Goal: Task Accomplishment & Management: Manage account settings

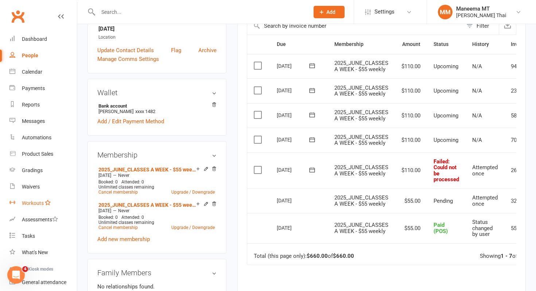
click at [35, 195] on link "Workouts" at bounding box center [42, 203] width 67 height 16
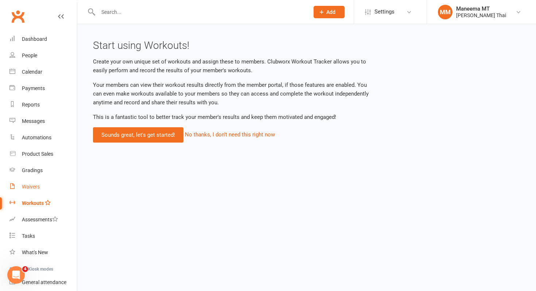
click at [38, 189] on div "Waivers" at bounding box center [31, 187] width 18 height 6
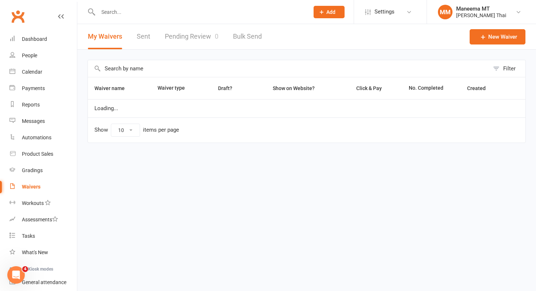
select select "25"
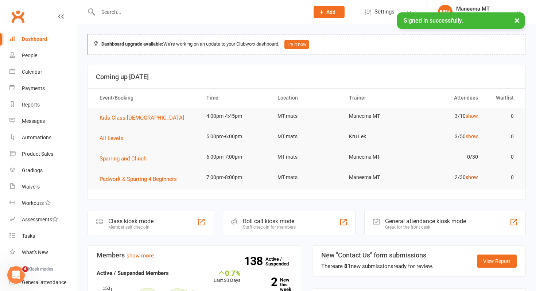
click at [471, 177] on link "show" at bounding box center [472, 177] width 12 height 6
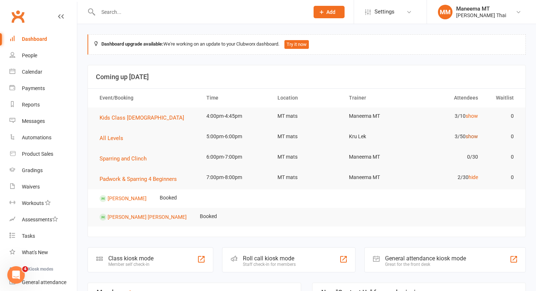
click at [476, 137] on link "show" at bounding box center [472, 136] width 12 height 6
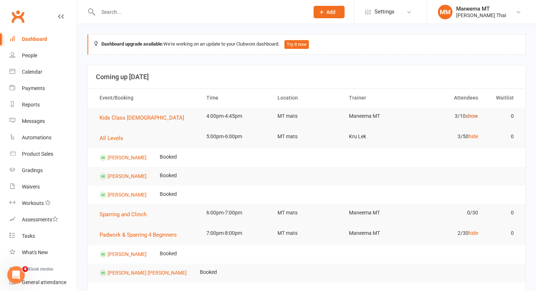
click at [475, 117] on link "show" at bounding box center [472, 116] width 12 height 6
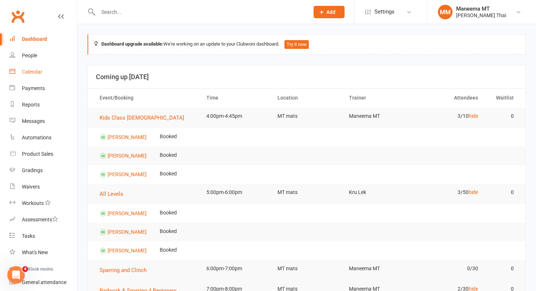
click at [34, 74] on div "Calendar" at bounding box center [32, 72] width 20 height 6
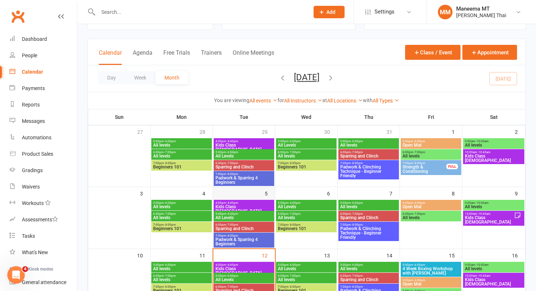
scroll to position [58, 0]
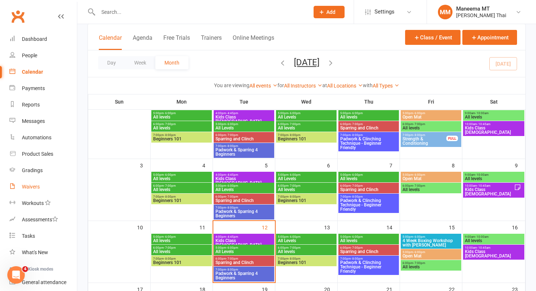
click at [35, 182] on link "Waivers" at bounding box center [42, 187] width 67 height 16
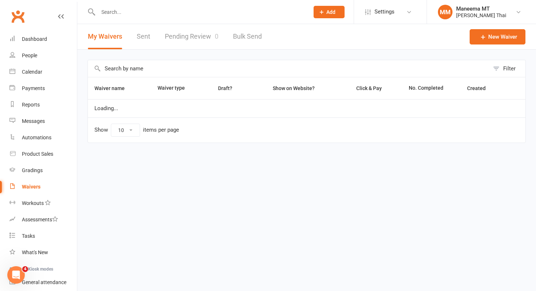
select select "25"
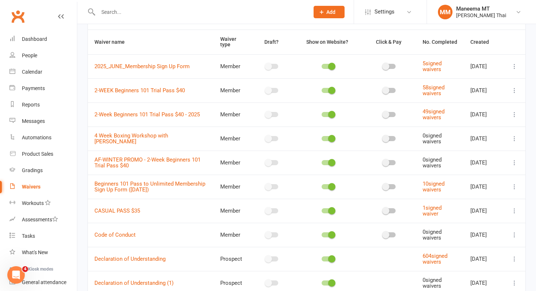
scroll to position [42, 0]
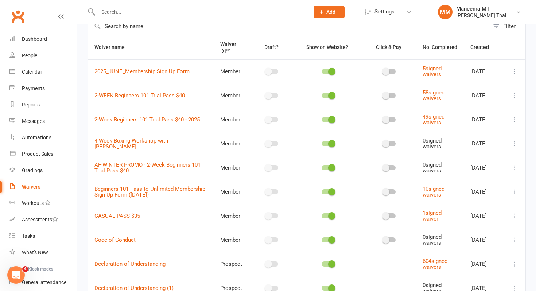
click at [517, 72] on icon at bounding box center [514, 71] width 7 height 7
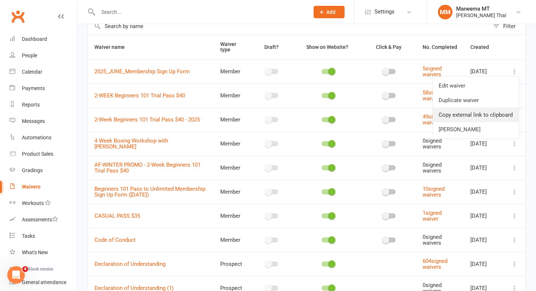
click at [459, 117] on link "Copy external link to clipboard" at bounding box center [476, 115] width 86 height 15
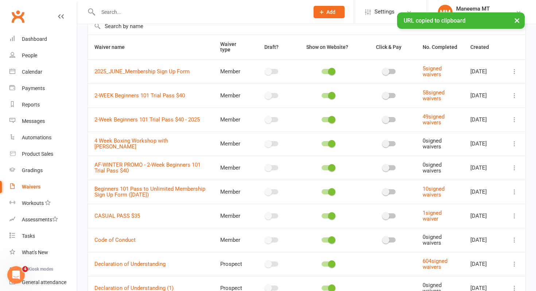
click at [517, 71] on icon at bounding box center [514, 71] width 7 height 7
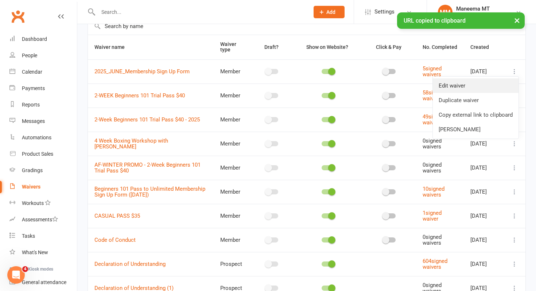
click at [490, 86] on link "Edit waiver" at bounding box center [476, 85] width 86 height 15
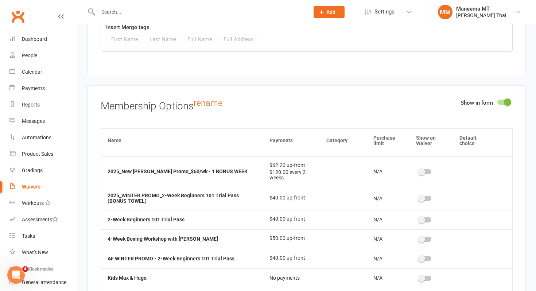
scroll to position [625, 0]
